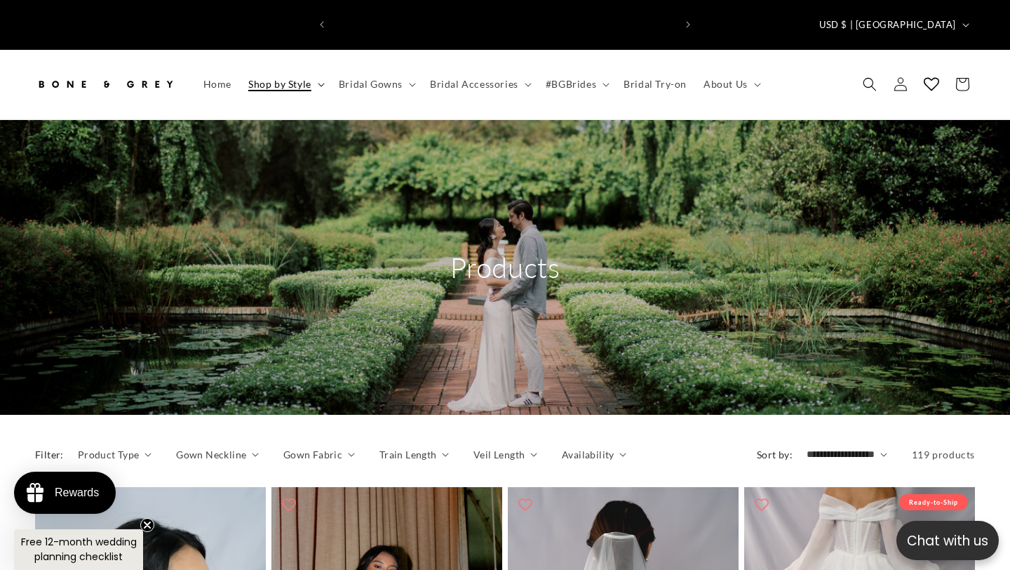
scroll to position [0, 682]
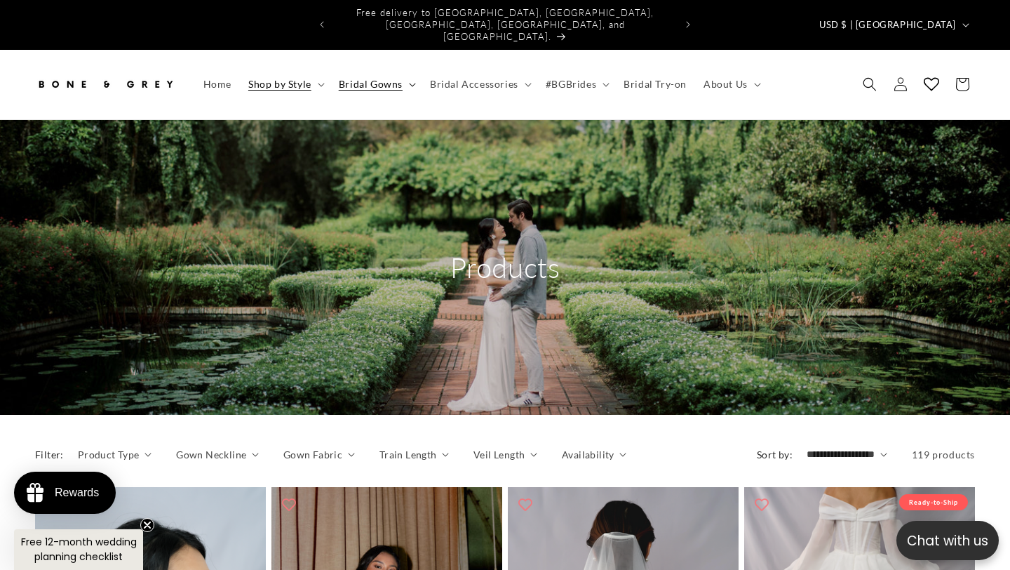
click at [387, 78] on span "Bridal Gowns" at bounding box center [371, 84] width 64 height 13
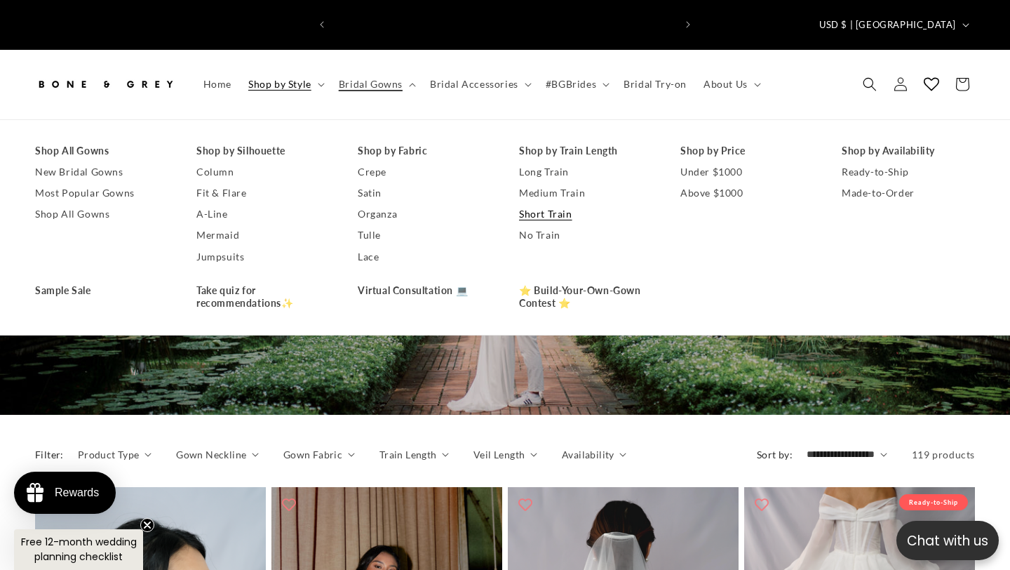
scroll to position [0, 341]
click at [215, 203] on link "A-Line" at bounding box center [262, 213] width 133 height 21
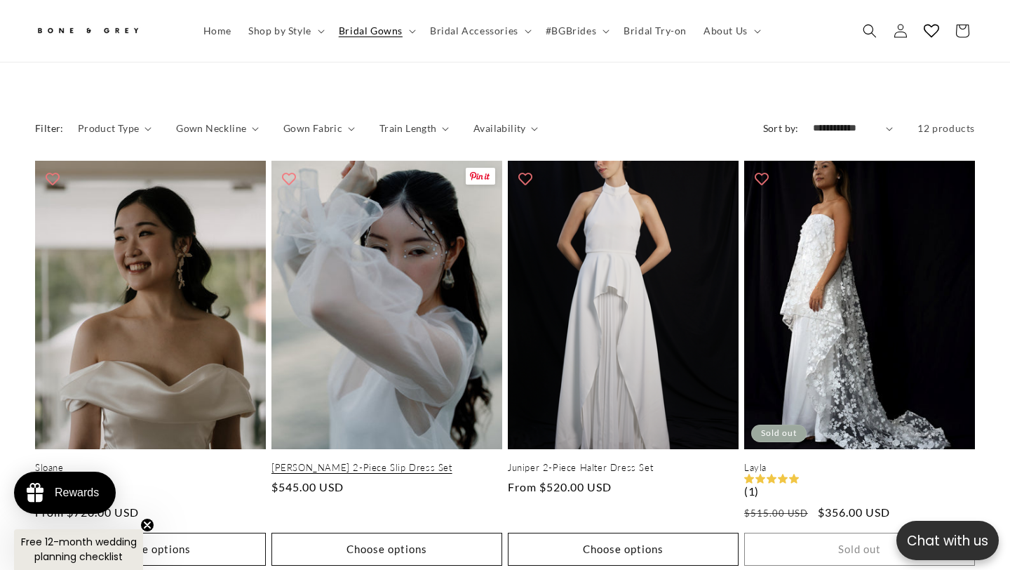
scroll to position [0, 341]
click at [406, 462] on link "[PERSON_NAME] 2-Piece Slip Dress Set" at bounding box center [386, 468] width 231 height 12
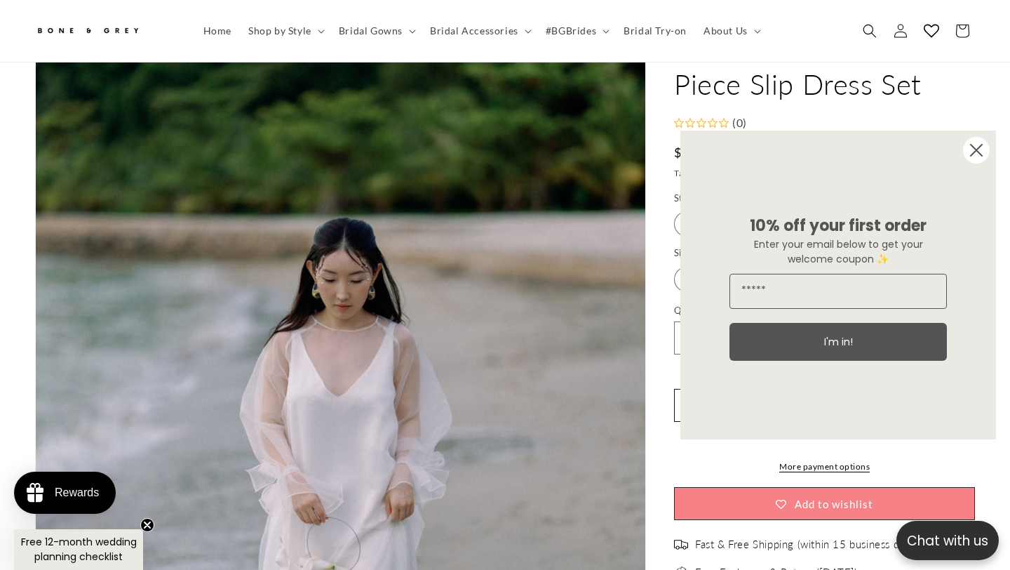
scroll to position [171, 0]
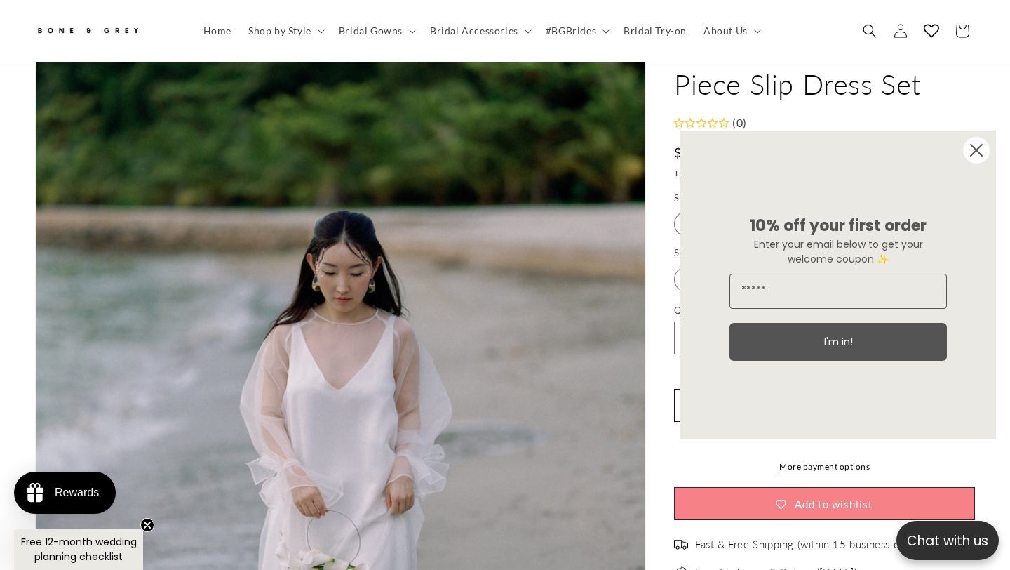
click at [970, 152] on circle "Close dialog" at bounding box center [976, 150] width 27 height 27
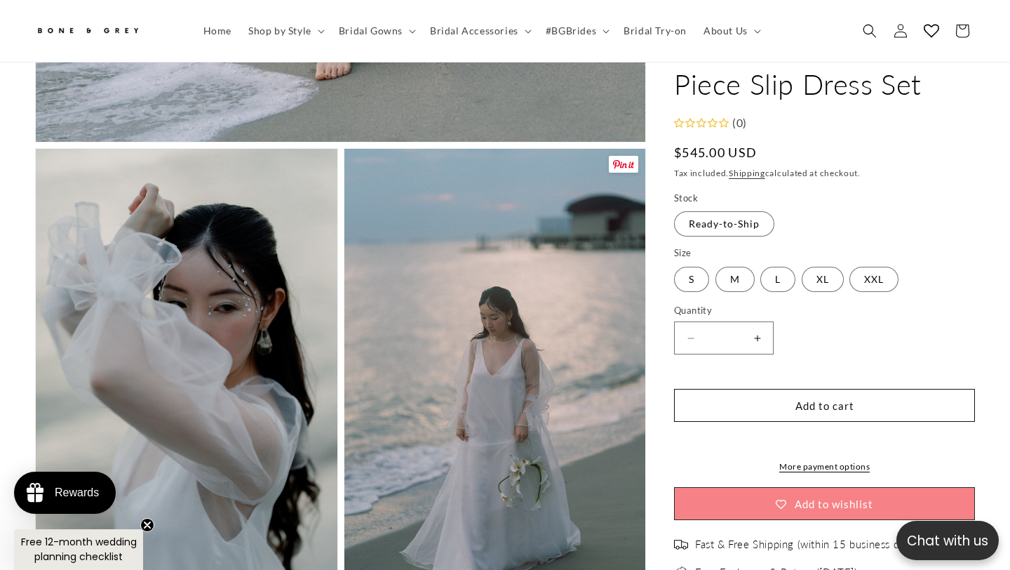
scroll to position [925, 0]
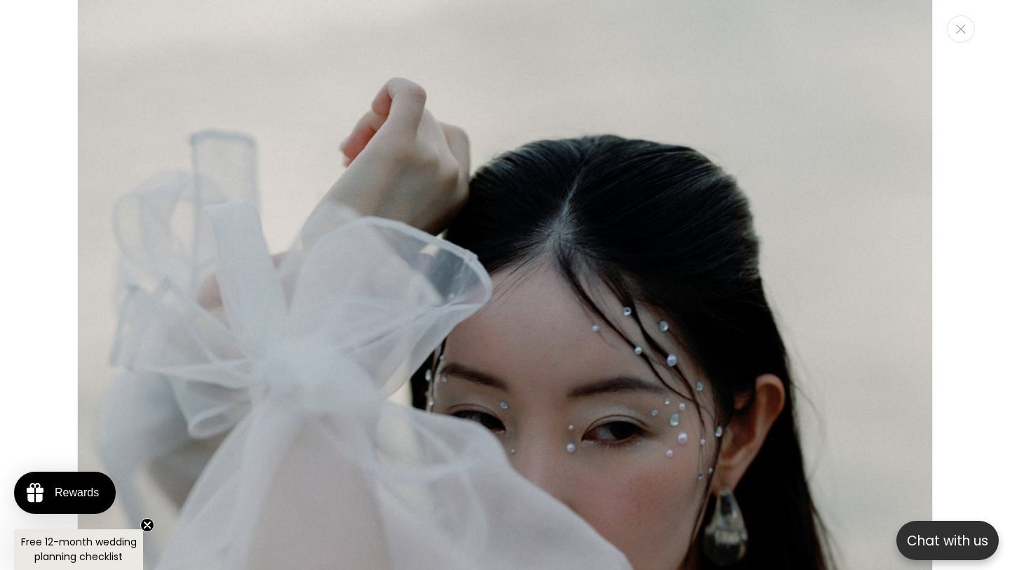
scroll to position [1281, 0]
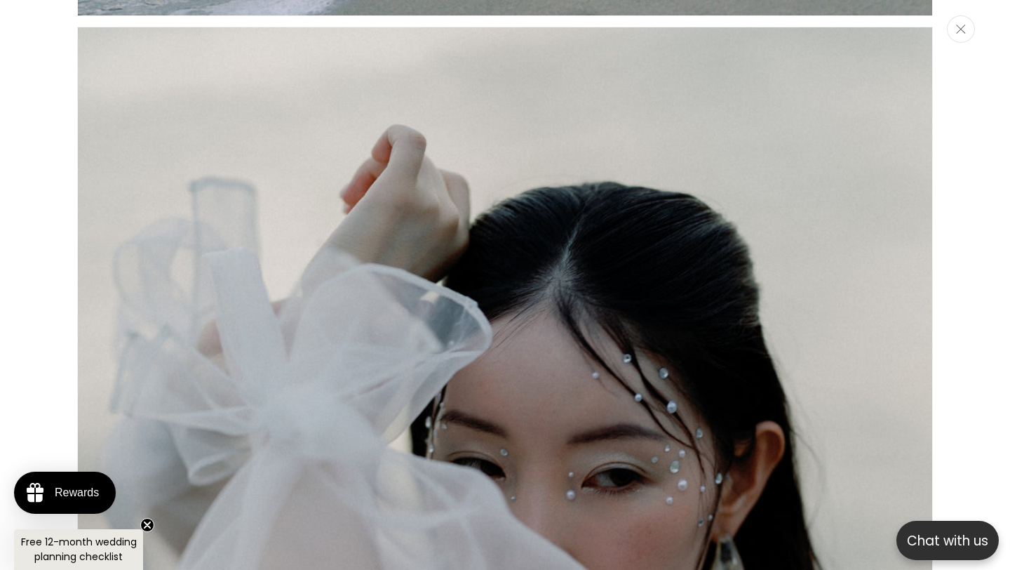
click at [960, 29] on icon "Close" at bounding box center [961, 29] width 10 height 9
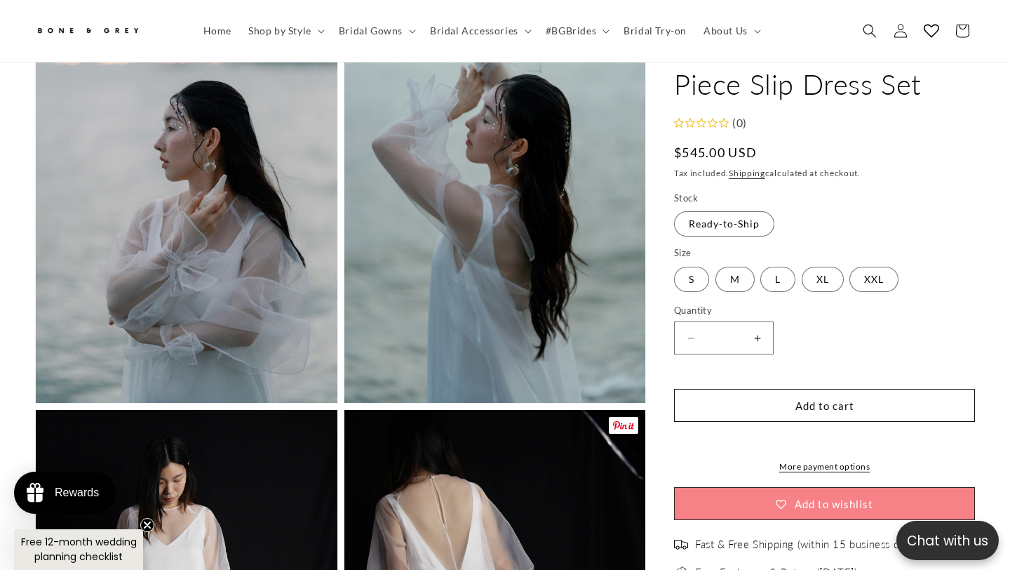
scroll to position [1665, 0]
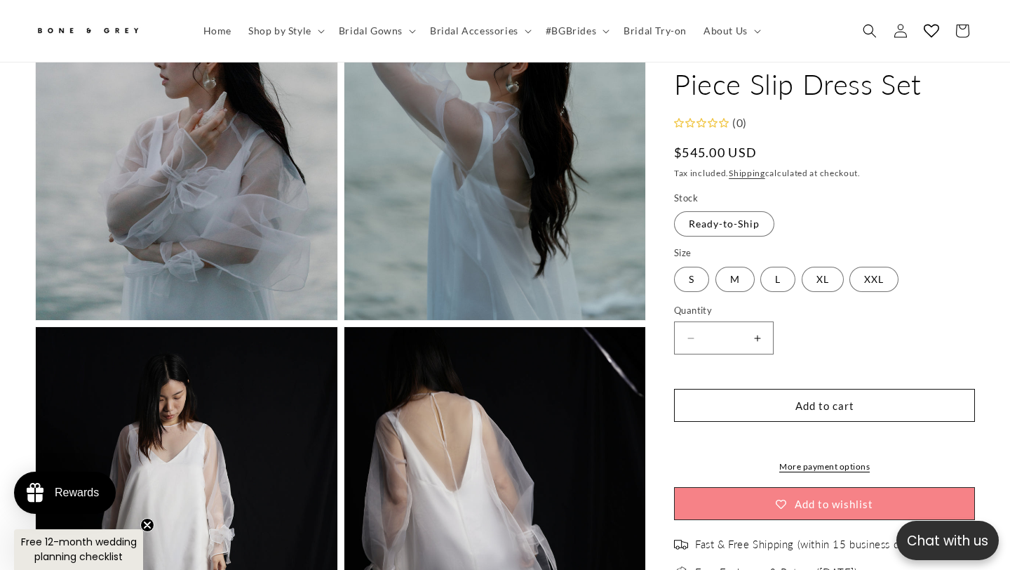
click at [344, 320] on button "Open media 5 in modal" at bounding box center [344, 320] width 0 height 0
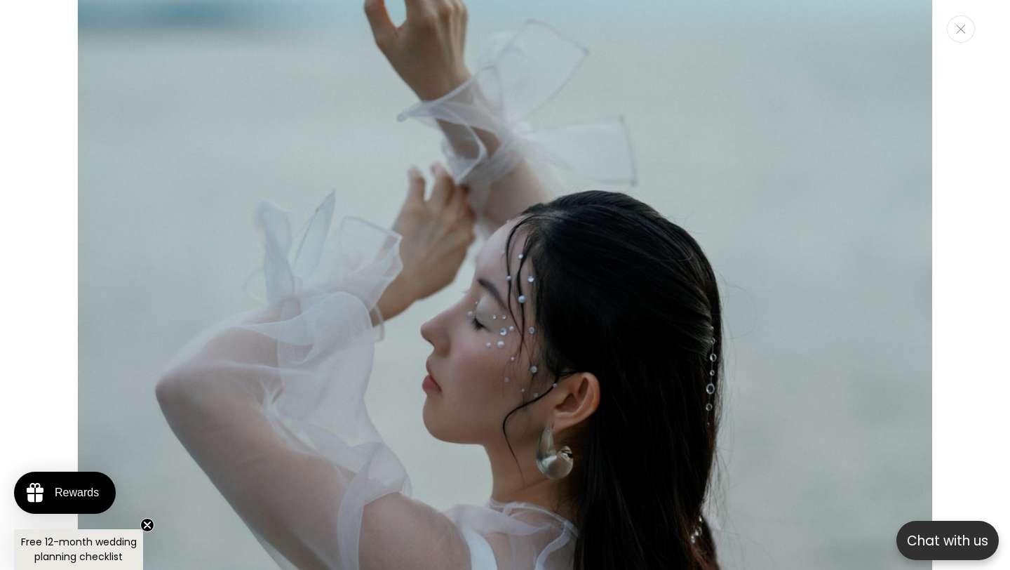
scroll to position [0, 682]
click at [956, 32] on icon "Close" at bounding box center [961, 29] width 10 height 9
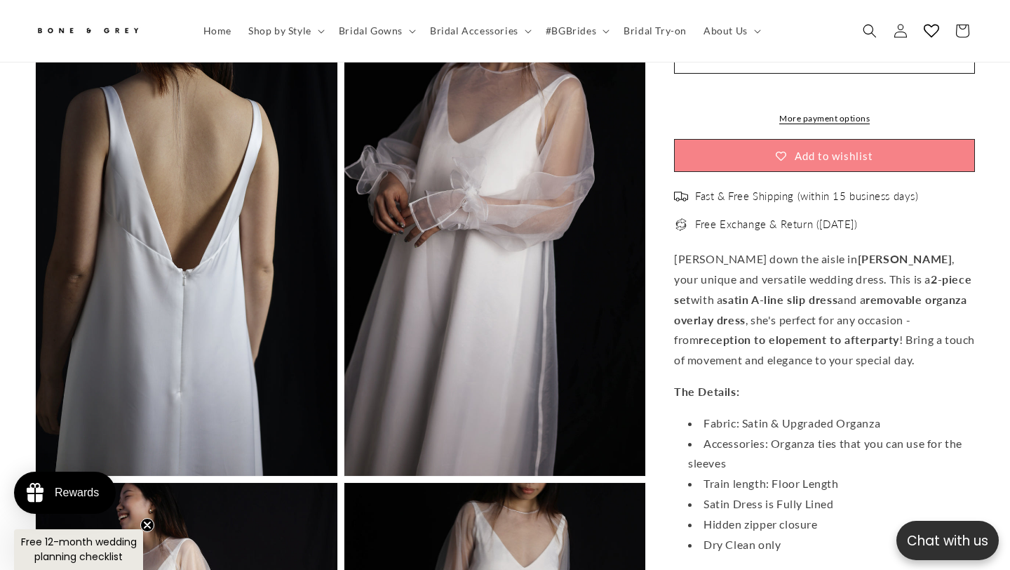
scroll to position [2719, 0]
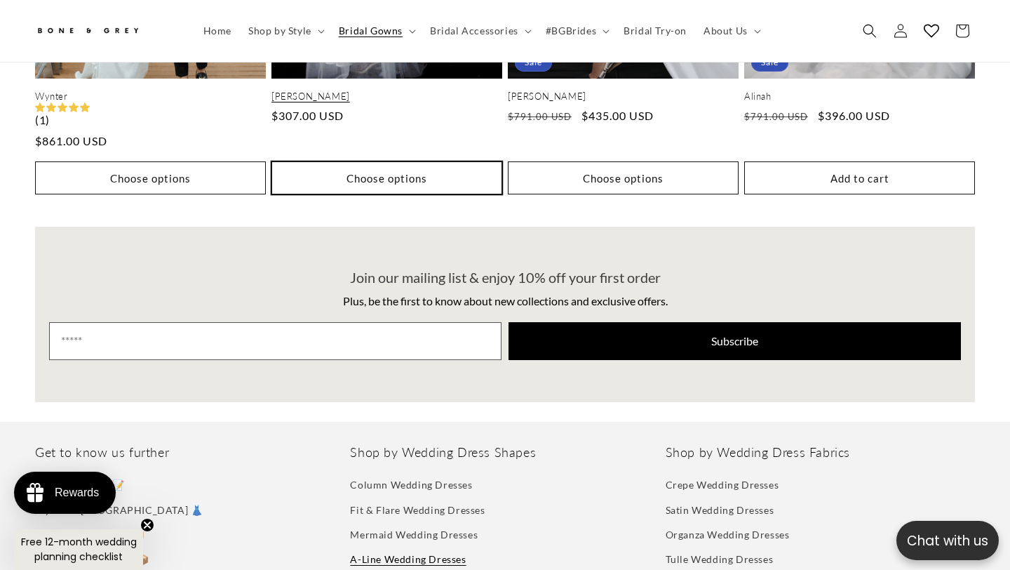
scroll to position [0, 341]
